Goal: Task Accomplishment & Management: Use online tool/utility

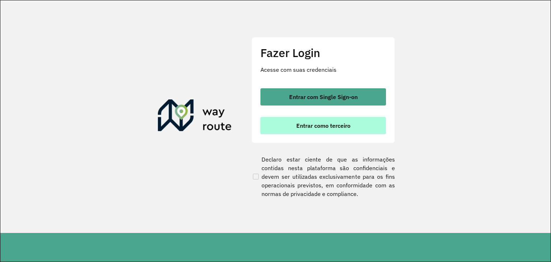
click at [322, 125] on span "Entrar como terceiro" at bounding box center [323, 126] width 54 height 6
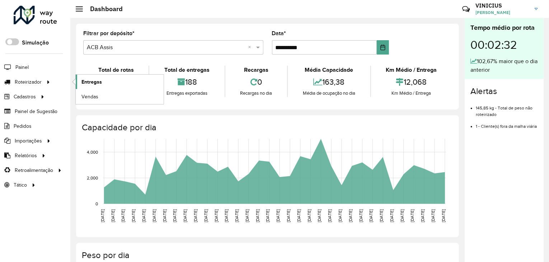
click at [103, 82] on link "Entregas" at bounding box center [120, 82] width 88 height 14
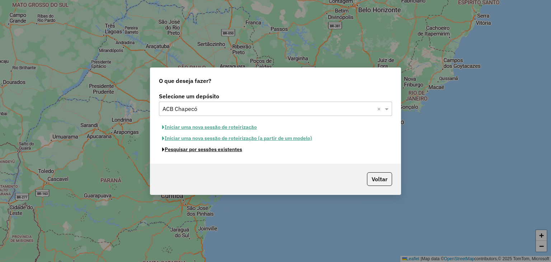
click at [205, 150] on button "Pesquisar por sessões existentes" at bounding box center [202, 149] width 86 height 11
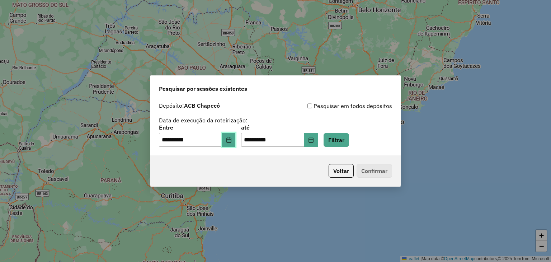
click at [229, 140] on button "Choose Date" at bounding box center [229, 140] width 14 height 14
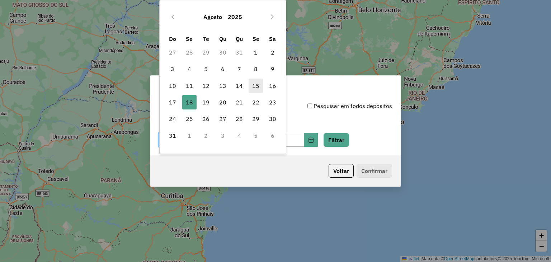
click at [257, 85] on span "15" at bounding box center [255, 86] width 14 height 14
type input "**********"
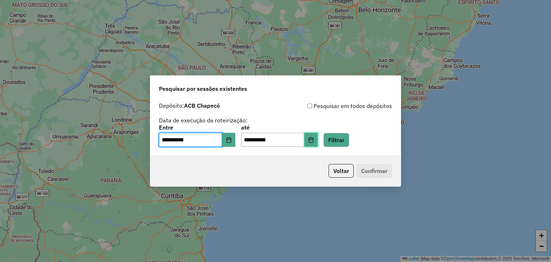
click at [315, 137] on button "Choose Date" at bounding box center [311, 140] width 14 height 14
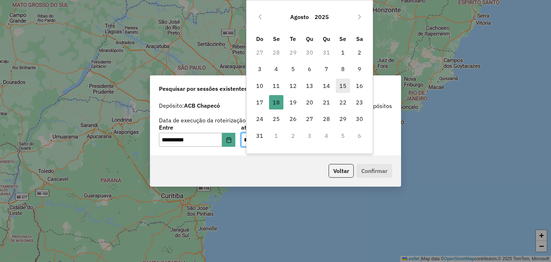
click at [343, 86] on span "15" at bounding box center [343, 86] width 14 height 14
type input "**********"
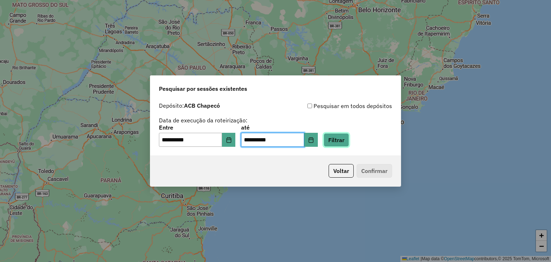
click at [346, 138] on button "Filtrar" at bounding box center [335, 140] width 25 height 14
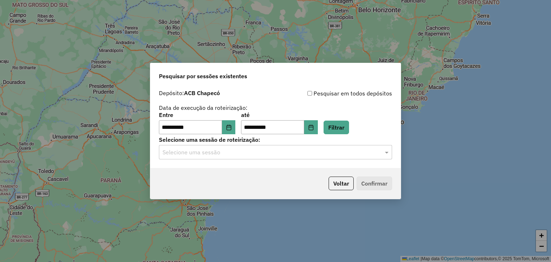
click at [222, 152] on input "text" at bounding box center [268, 152] width 212 height 9
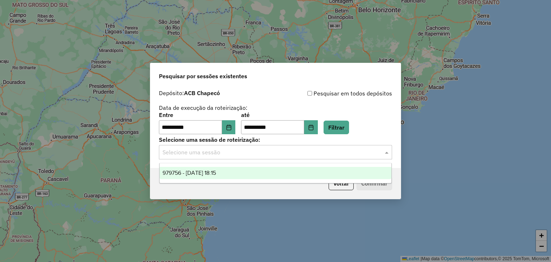
click at [208, 173] on span "979756 - 15/08/2025 18:15" at bounding box center [188, 173] width 53 height 6
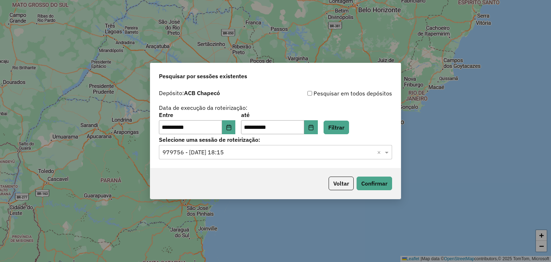
click at [275, 176] on div "Voltar Confirmar" at bounding box center [275, 183] width 250 height 31
click at [383, 187] on button "Confirmar" at bounding box center [373, 183] width 35 height 14
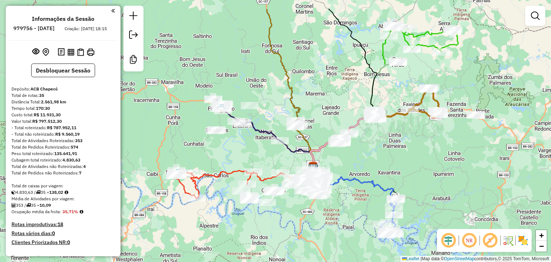
drag, startPoint x: 355, startPoint y: 121, endPoint x: 390, endPoint y: 156, distance: 49.9
click at [392, 156] on div "Janela de atendimento Grade de atendimento Capacidade Transportadoras Veículos …" at bounding box center [275, 131] width 551 height 262
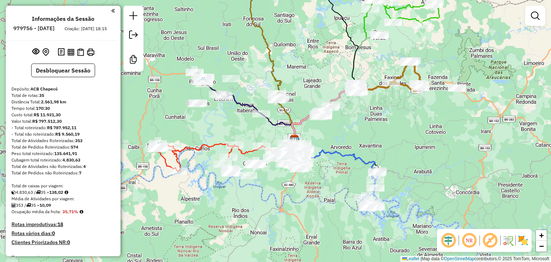
drag, startPoint x: 336, startPoint y: 77, endPoint x: 318, endPoint y: 48, distance: 34.0
click at [318, 48] on div "Janela de atendimento Grade de atendimento Capacidade Transportadoras Veículos …" at bounding box center [275, 131] width 551 height 262
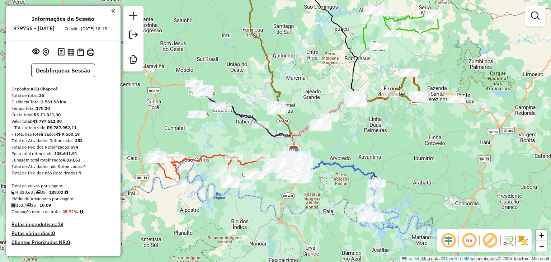
drag, startPoint x: 353, startPoint y: 122, endPoint x: 351, endPoint y: 144, distance: 21.6
click at [351, 144] on div "Janela de atendimento Grade de atendimento Capacidade Transportadoras Veículos …" at bounding box center [275, 131] width 551 height 262
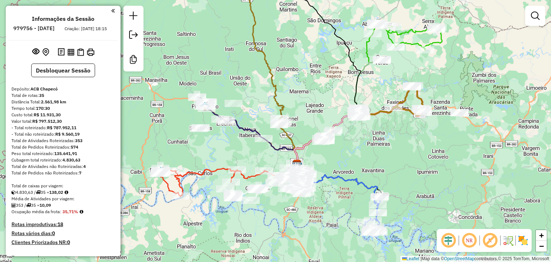
drag, startPoint x: 316, startPoint y: 109, endPoint x: 313, endPoint y: 68, distance: 41.7
click at [311, 62] on div "Janela de atendimento Grade de atendimento Capacidade Transportadoras Veículos …" at bounding box center [275, 131] width 551 height 262
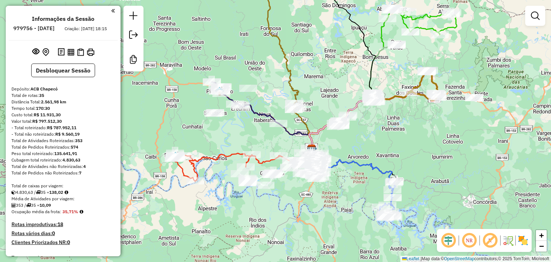
drag, startPoint x: 359, startPoint y: 148, endPoint x: 374, endPoint y: 144, distance: 16.0
click at [374, 144] on div "Janela de atendimento Grade de atendimento Capacidade Transportadoras Veículos …" at bounding box center [275, 131] width 551 height 262
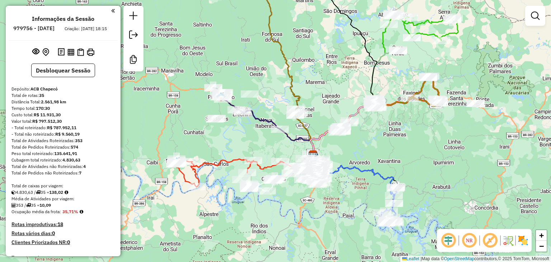
drag, startPoint x: 327, startPoint y: 67, endPoint x: 328, endPoint y: 72, distance: 5.1
click at [328, 72] on div "Janela de atendimento Grade de atendimento Capacidade Transportadoras Veículos …" at bounding box center [275, 131] width 551 height 262
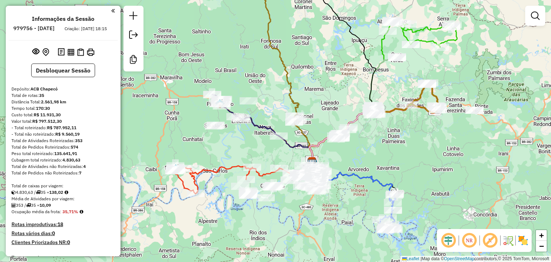
drag, startPoint x: 331, startPoint y: 61, endPoint x: 334, endPoint y: 68, distance: 7.5
click at [329, 72] on div "Janela de atendimento Grade de atendimento Capacidade Transportadoras Veículos …" at bounding box center [275, 131] width 551 height 262
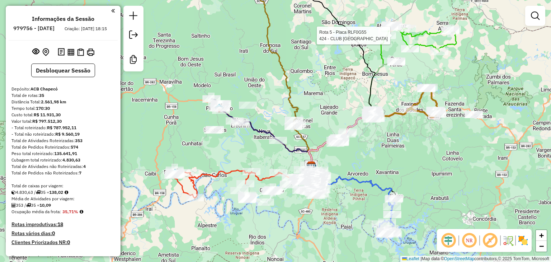
select select "**********"
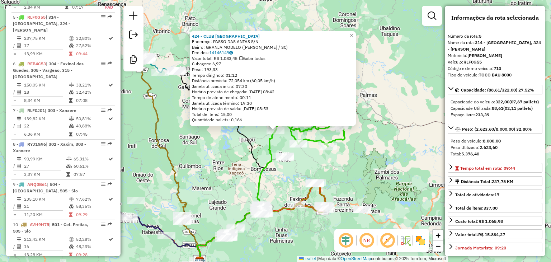
scroll to position [36, 0]
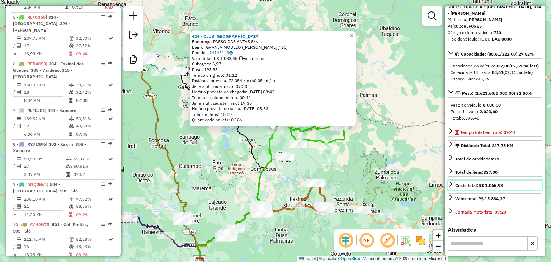
click at [450, 187] on icon at bounding box center [451, 184] width 6 height 6
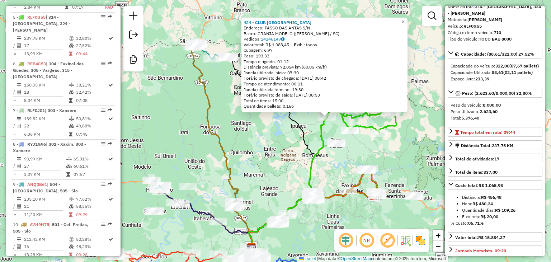
drag, startPoint x: 301, startPoint y: 171, endPoint x: 364, endPoint y: 152, distance: 65.5
click at [362, 154] on div "424 - CLUB PASSO DAS ANTAS Endereço: PASSO DAS ANTAS S/N Bairro: GRANJA MODELO …" at bounding box center [275, 131] width 551 height 262
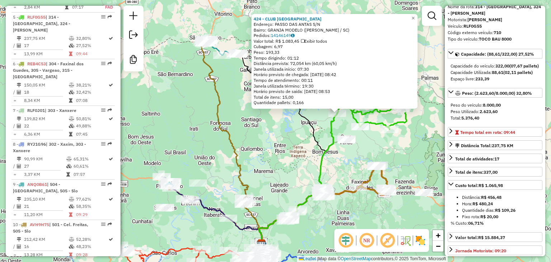
click at [347, 156] on div "424 - CLUB PASSO DAS ANTAS Endereço: PASSO DAS ANTAS S/N Bairro: GRANJA MODELO …" at bounding box center [275, 131] width 551 height 262
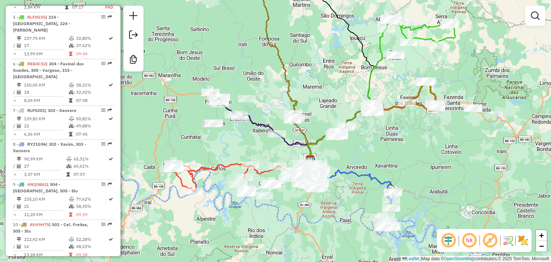
drag, startPoint x: 336, startPoint y: 167, endPoint x: 384, endPoint y: 83, distance: 97.4
click at [384, 83] on div "Janela de atendimento Grade de atendimento Capacidade Transportadoras Veículos …" at bounding box center [275, 131] width 551 height 262
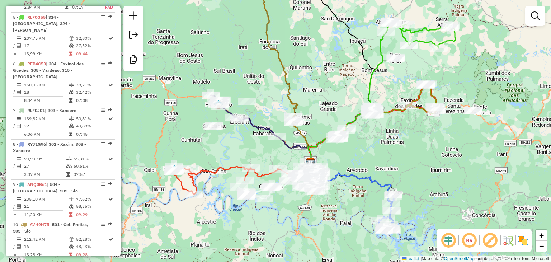
drag, startPoint x: 386, startPoint y: 80, endPoint x: 387, endPoint y: 86, distance: 7.0
click at [387, 86] on div "Janela de atendimento Grade de atendimento Capacidade Transportadoras Veículos …" at bounding box center [275, 131] width 551 height 262
